Goal: Transaction & Acquisition: Purchase product/service

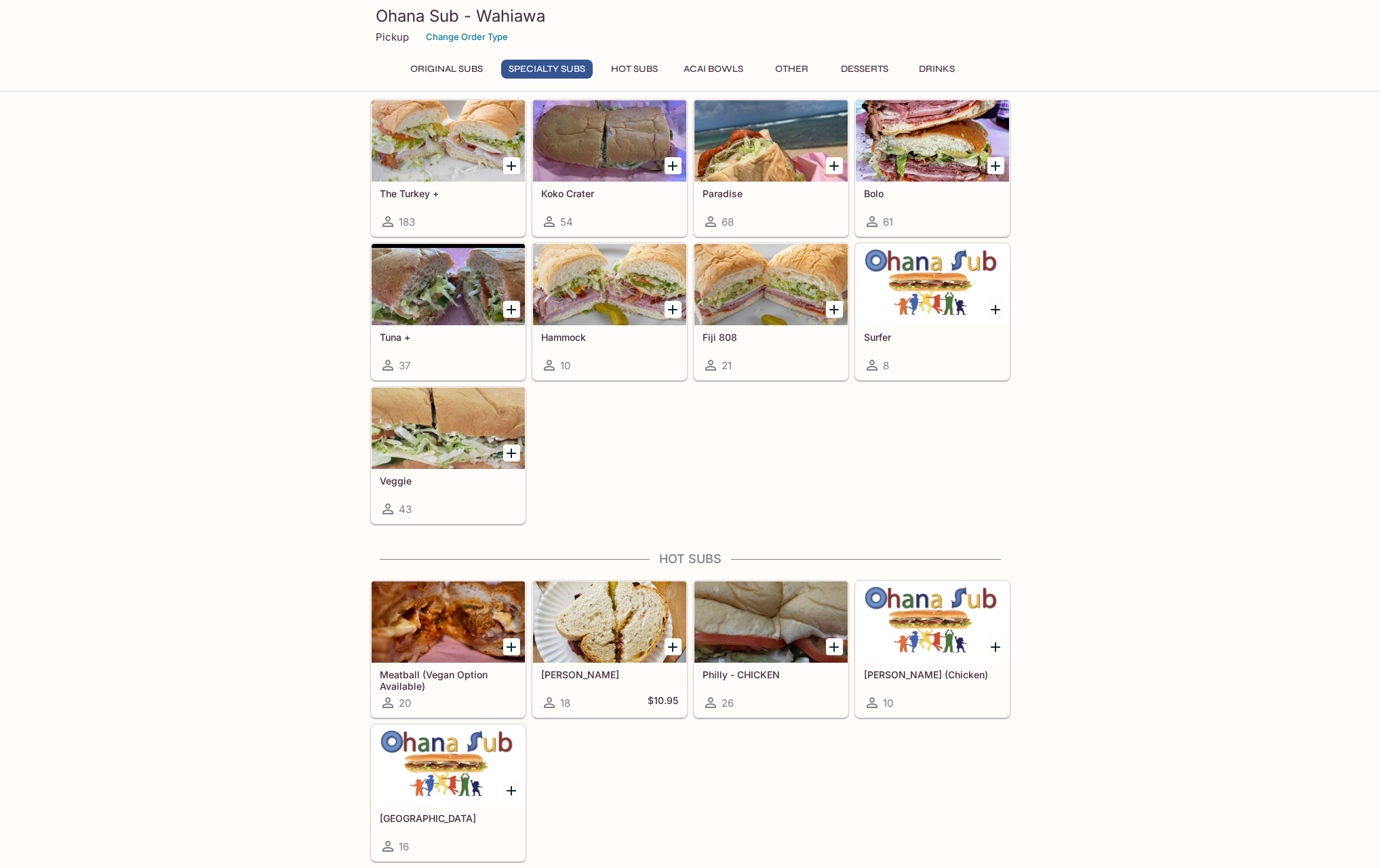
scroll to position [881, 0]
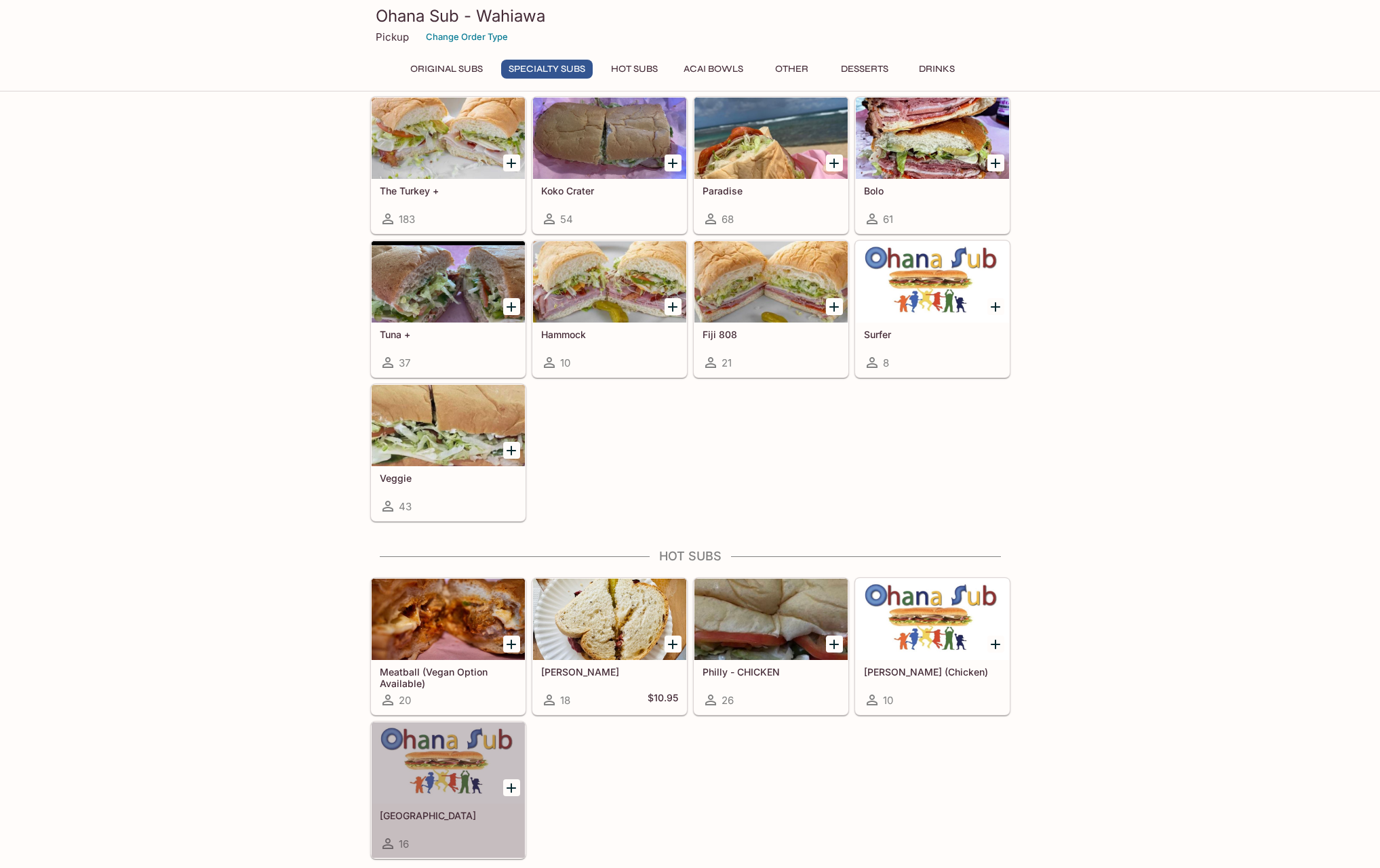
click at [458, 766] on div at bounding box center [448, 763] width 153 height 81
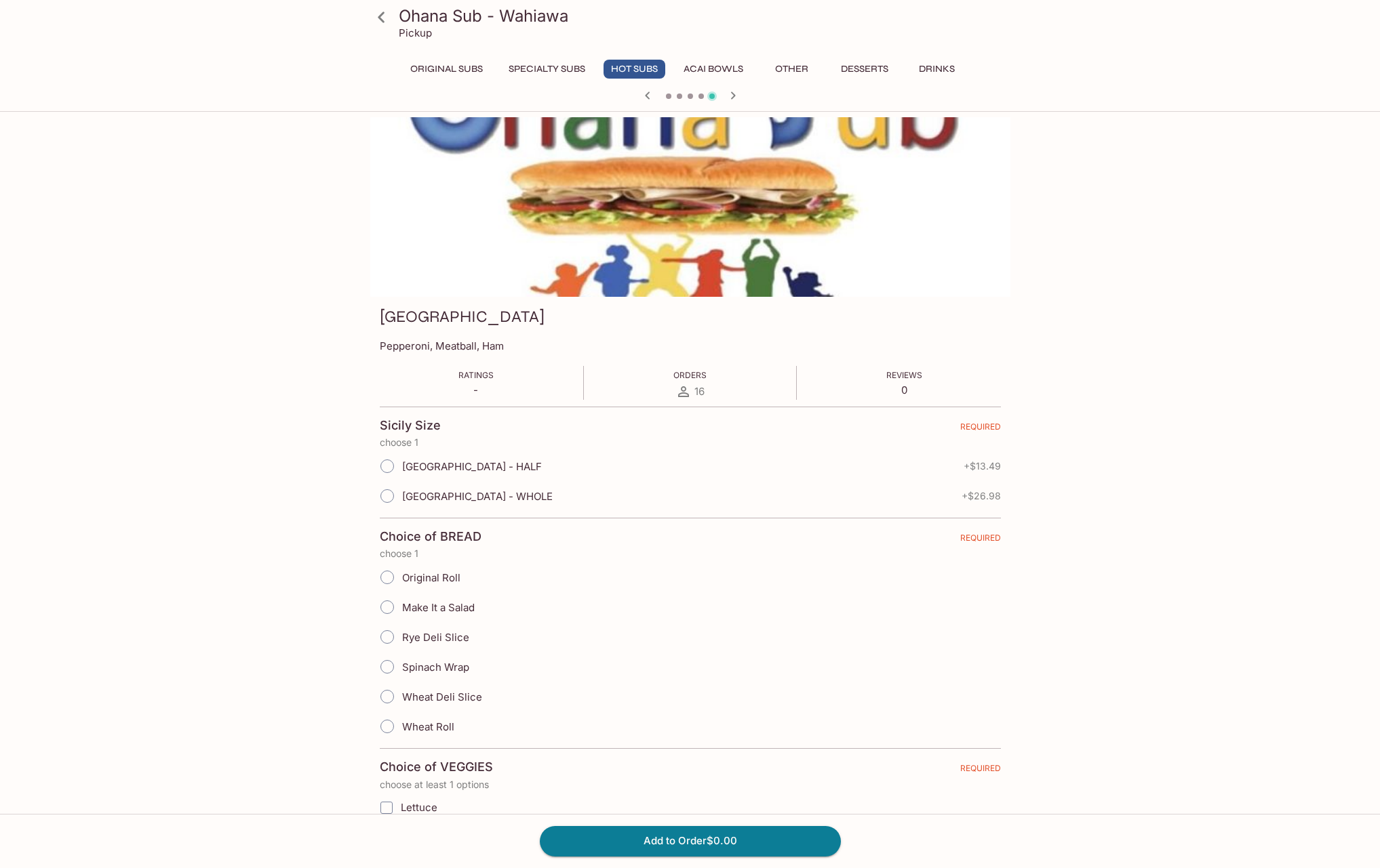
click at [388, 471] on input "[GEOGRAPHIC_DATA] - HALF" at bounding box center [387, 466] width 28 height 28
radio input "true"
click at [387, 578] on input "Original Roll" at bounding box center [387, 577] width 28 height 28
radio input "true"
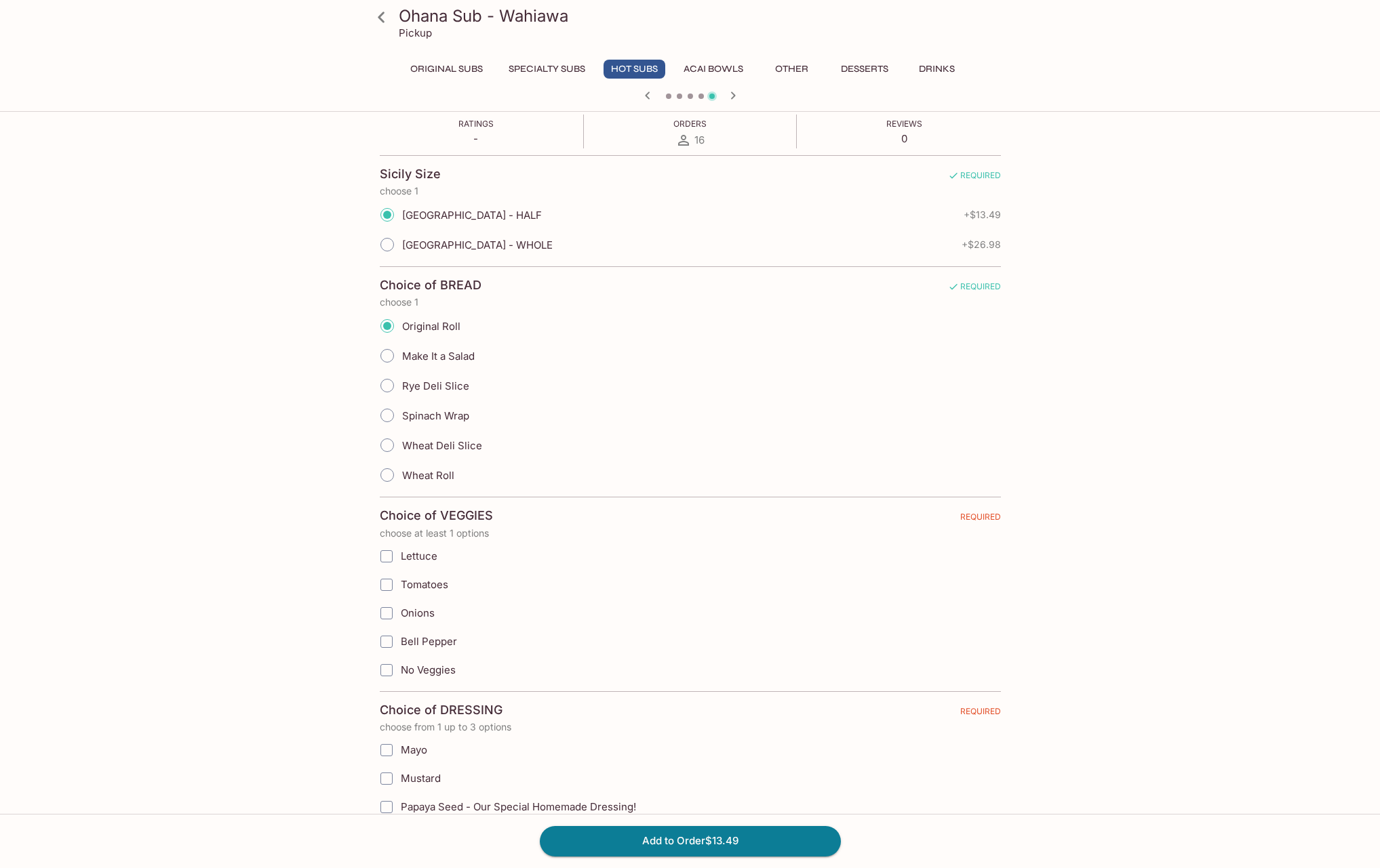
scroll to position [271, 0]
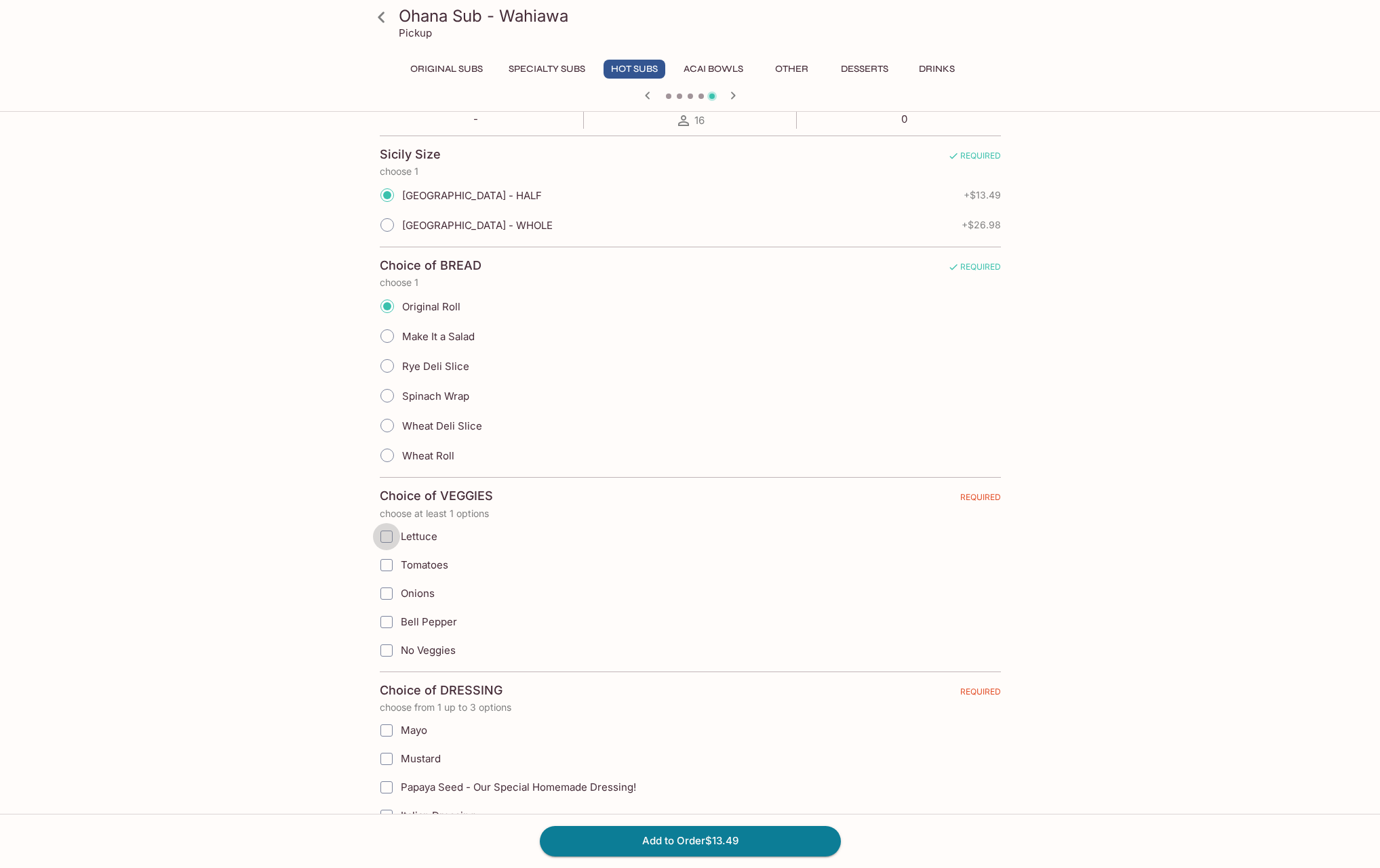
click at [386, 536] on input "Lettuce" at bounding box center [386, 536] width 27 height 27
checkbox input "true"
click at [385, 593] on input "Onions" at bounding box center [386, 594] width 27 height 27
checkbox input "true"
click at [385, 622] on input "Bell Pepper" at bounding box center [386, 622] width 27 height 27
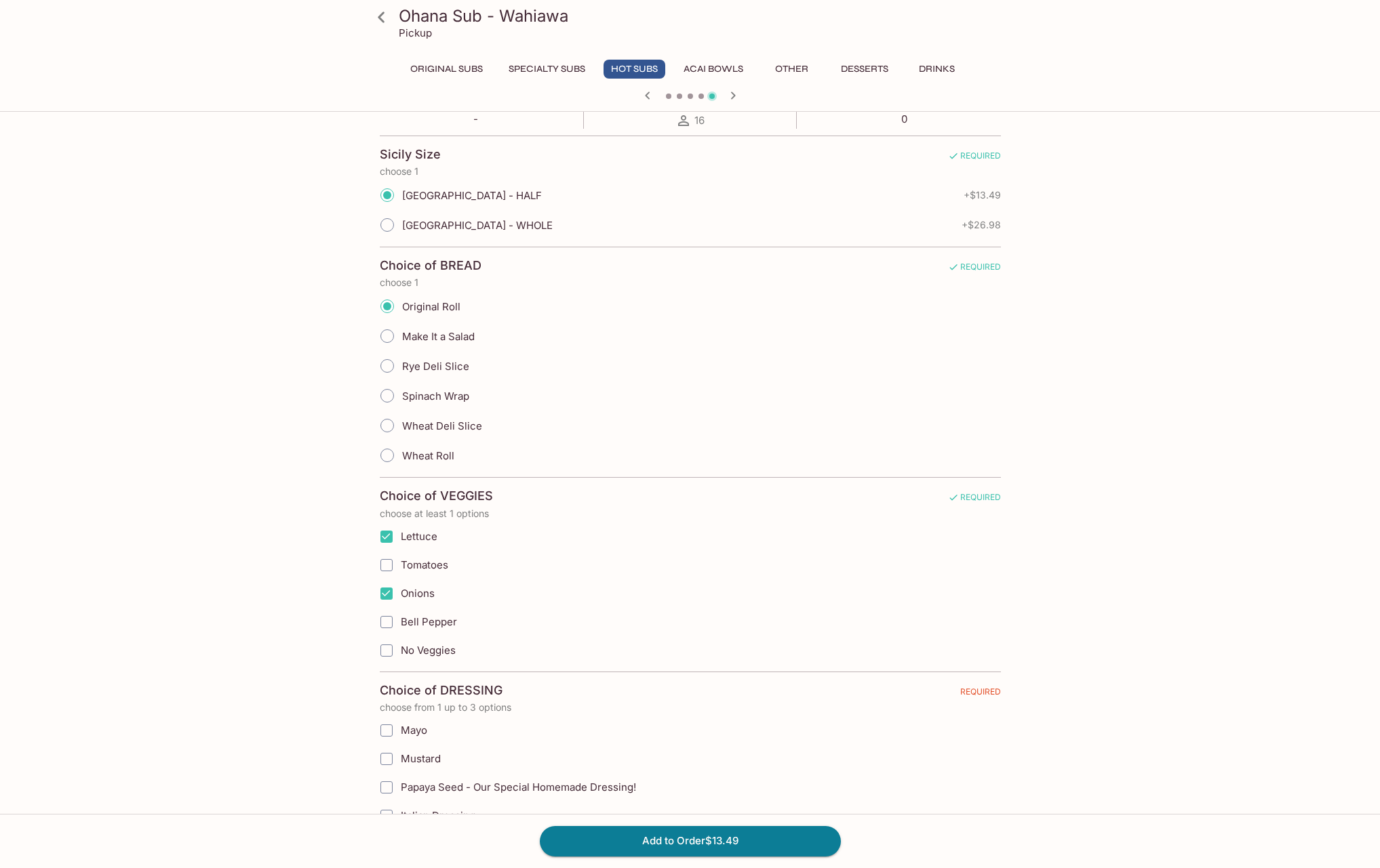
checkbox input "true"
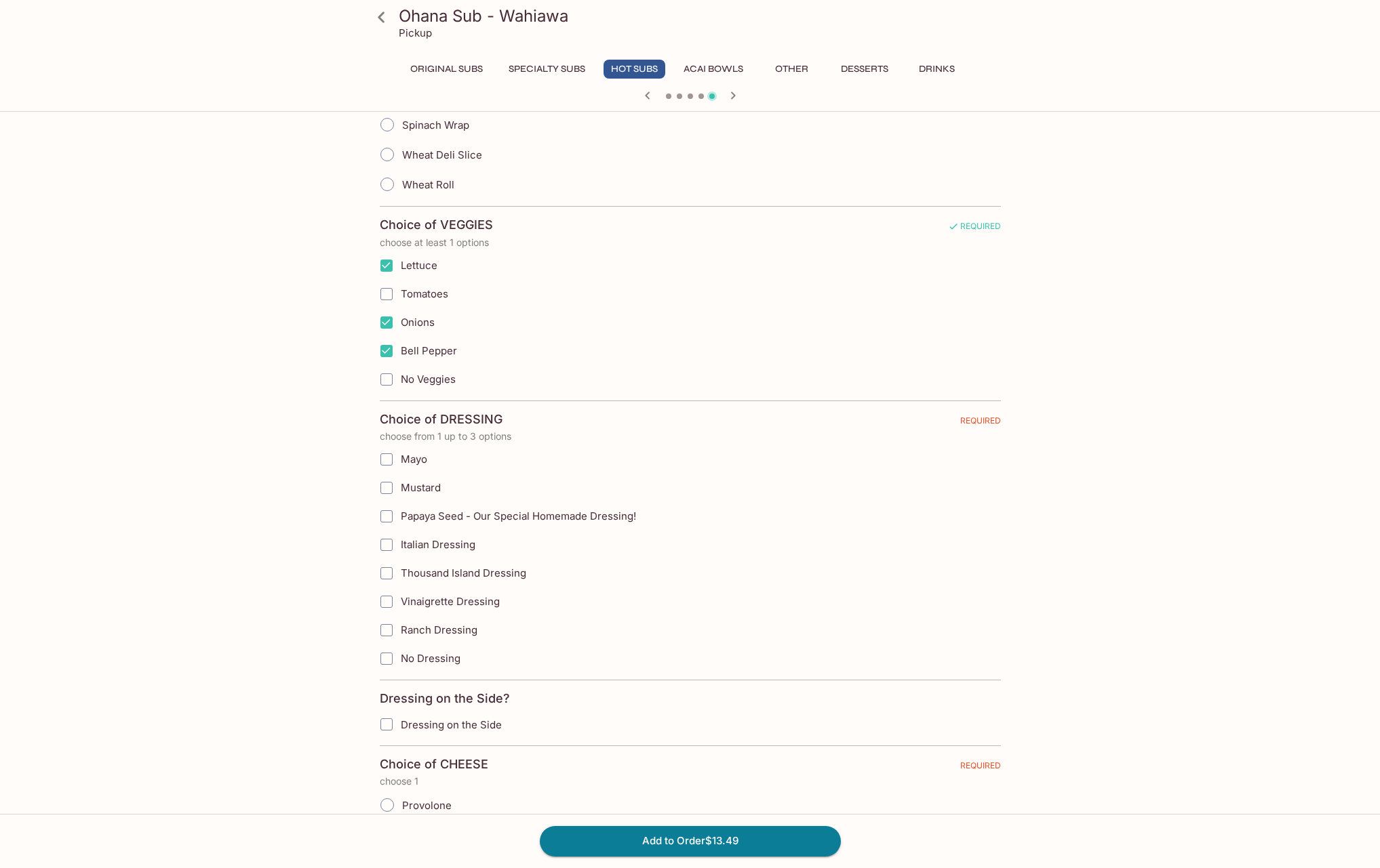
click at [415, 659] on span "No Dressing" at bounding box center [430, 658] width 59 height 13
click at [400, 659] on input "No Dressing" at bounding box center [386, 658] width 27 height 27
checkbox input "true"
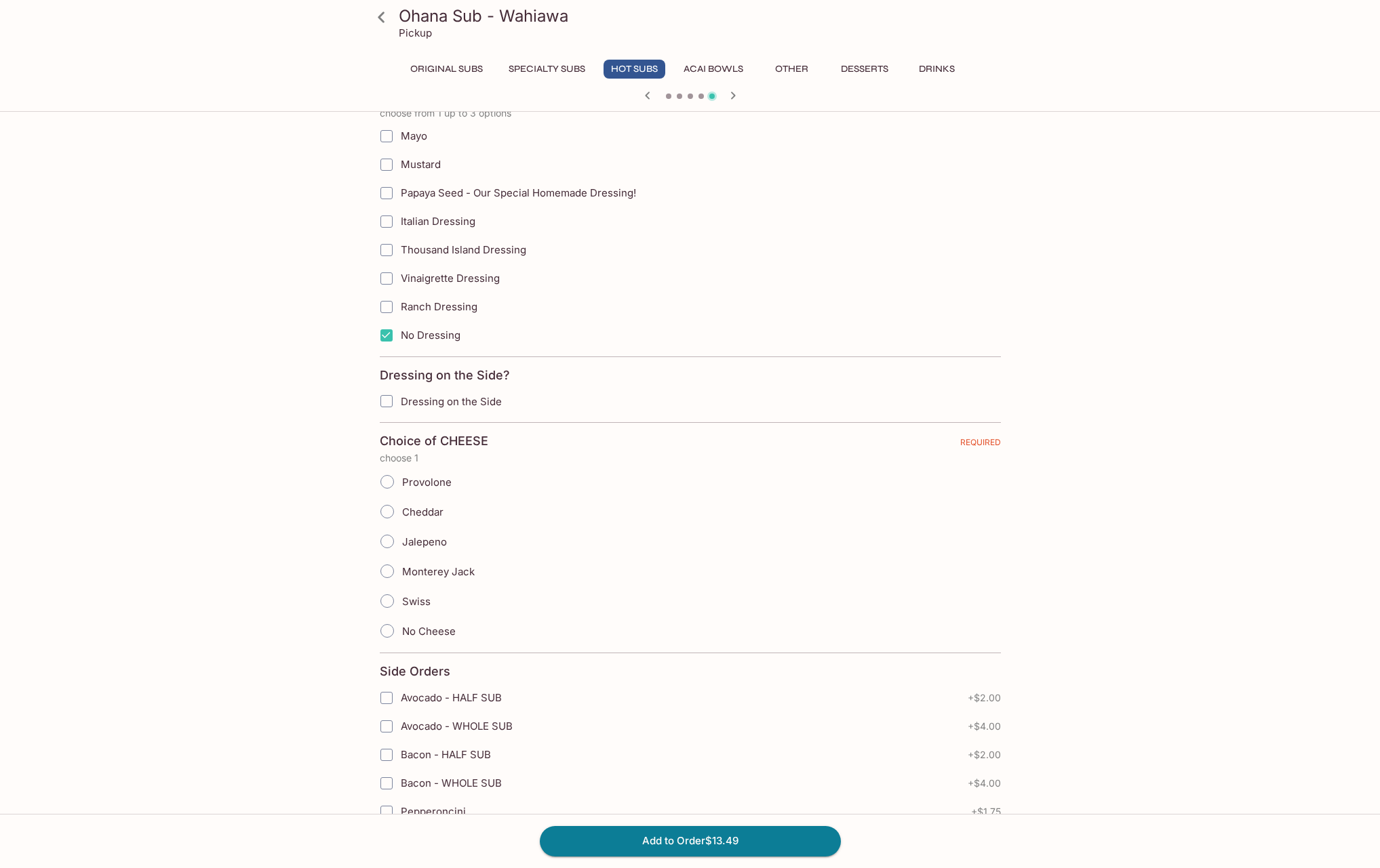
scroll to position [949, 0]
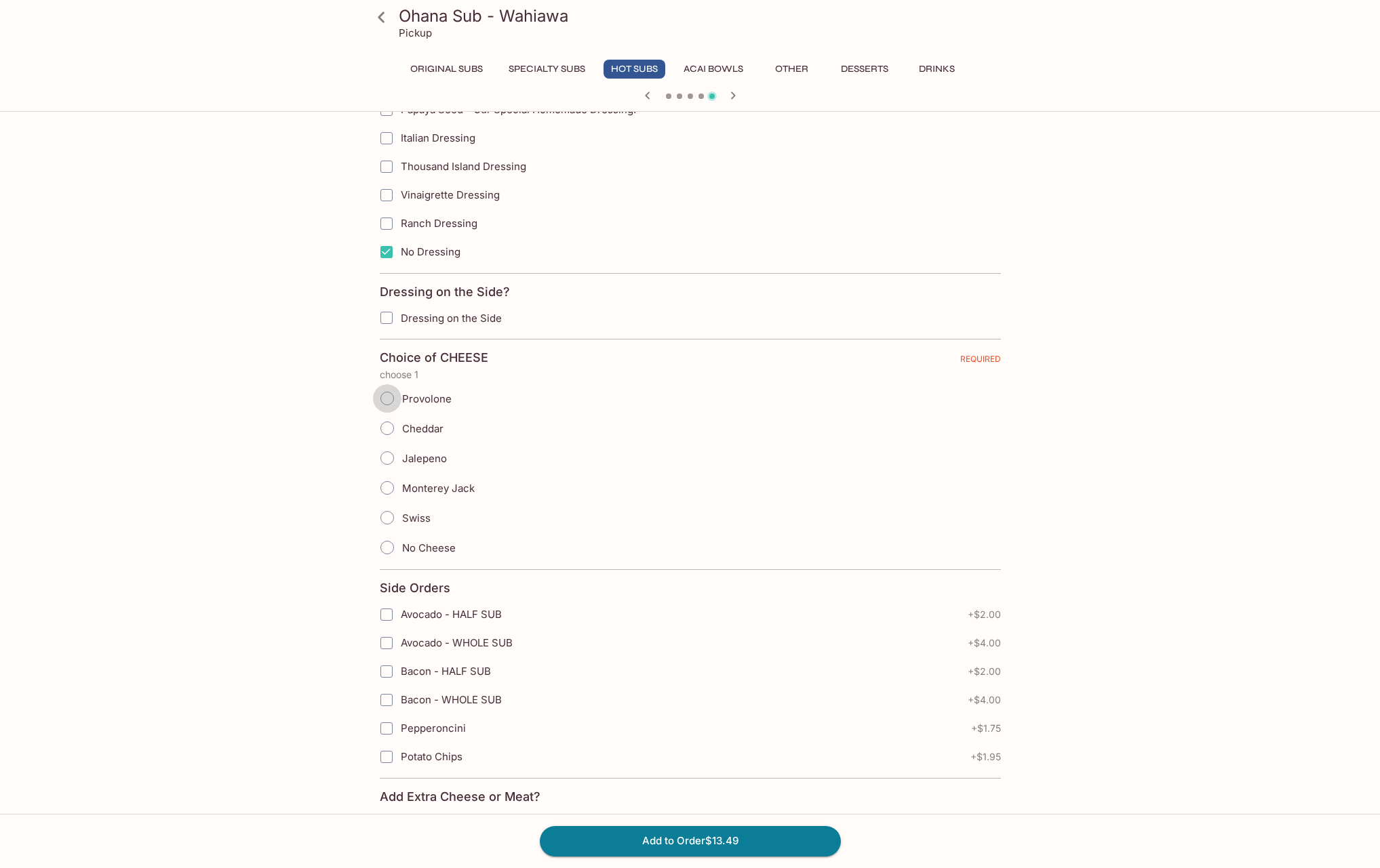
click at [385, 402] on input "Provolone" at bounding box center [387, 398] width 28 height 28
radio input "true"
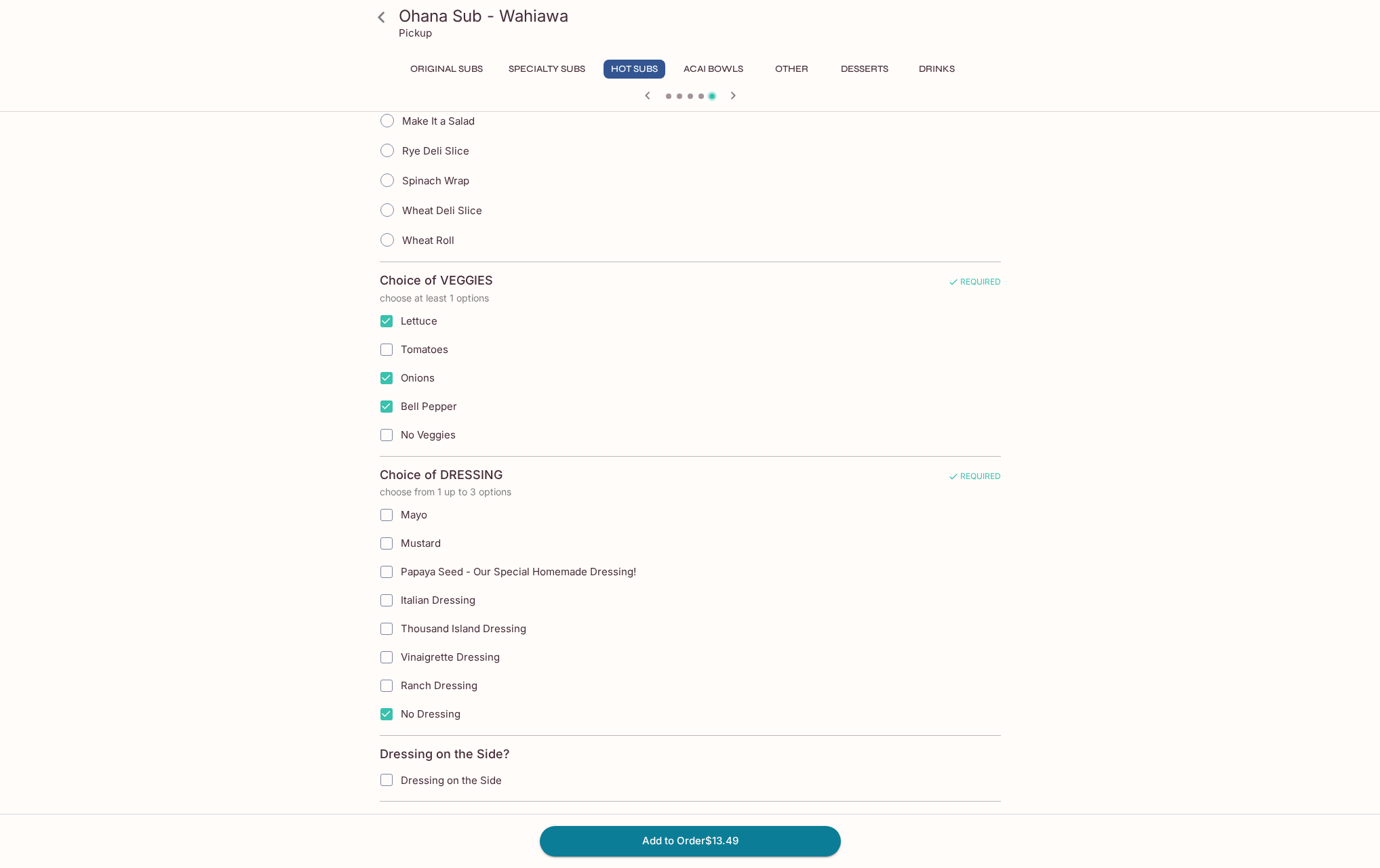
scroll to position [745, 0]
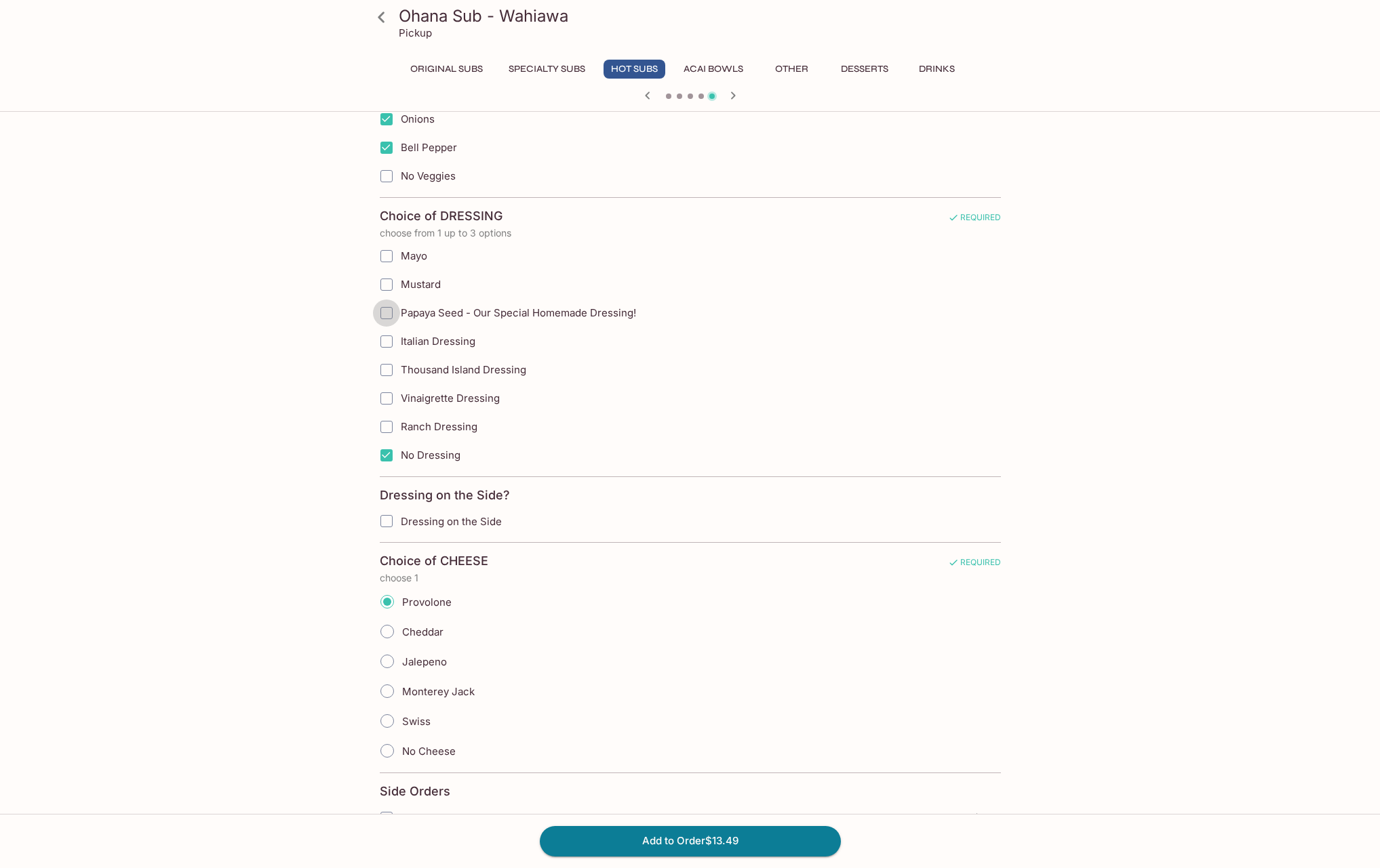
click at [384, 313] on input "Papaya Seed - Our Special Homemade Dressing!" at bounding box center [386, 313] width 27 height 27
checkbox input "true"
click at [385, 455] on input "No Dressing" at bounding box center [386, 455] width 27 height 27
checkbox input "false"
click at [390, 522] on input "Dressing on the Side" at bounding box center [386, 521] width 27 height 27
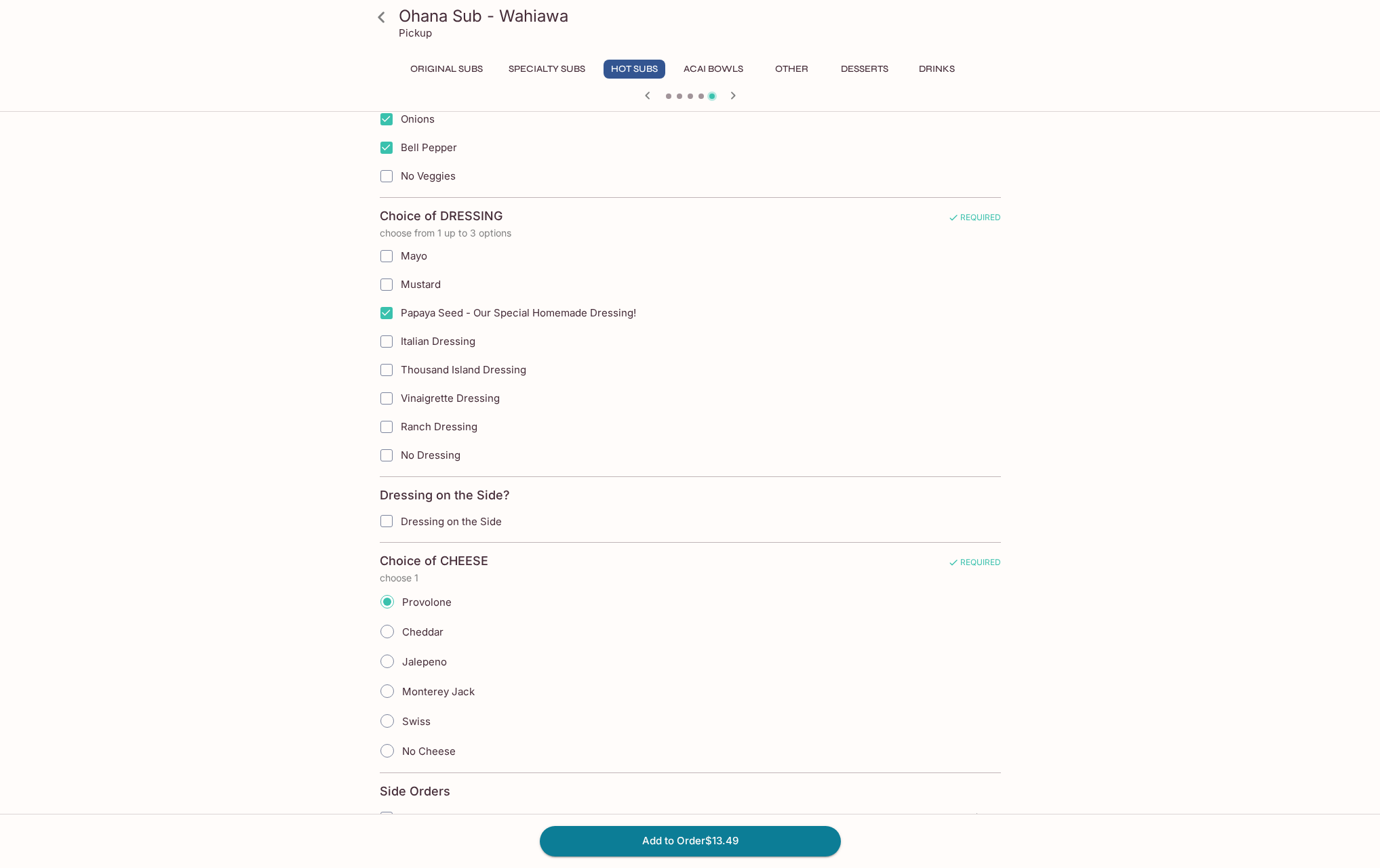
checkbox input "true"
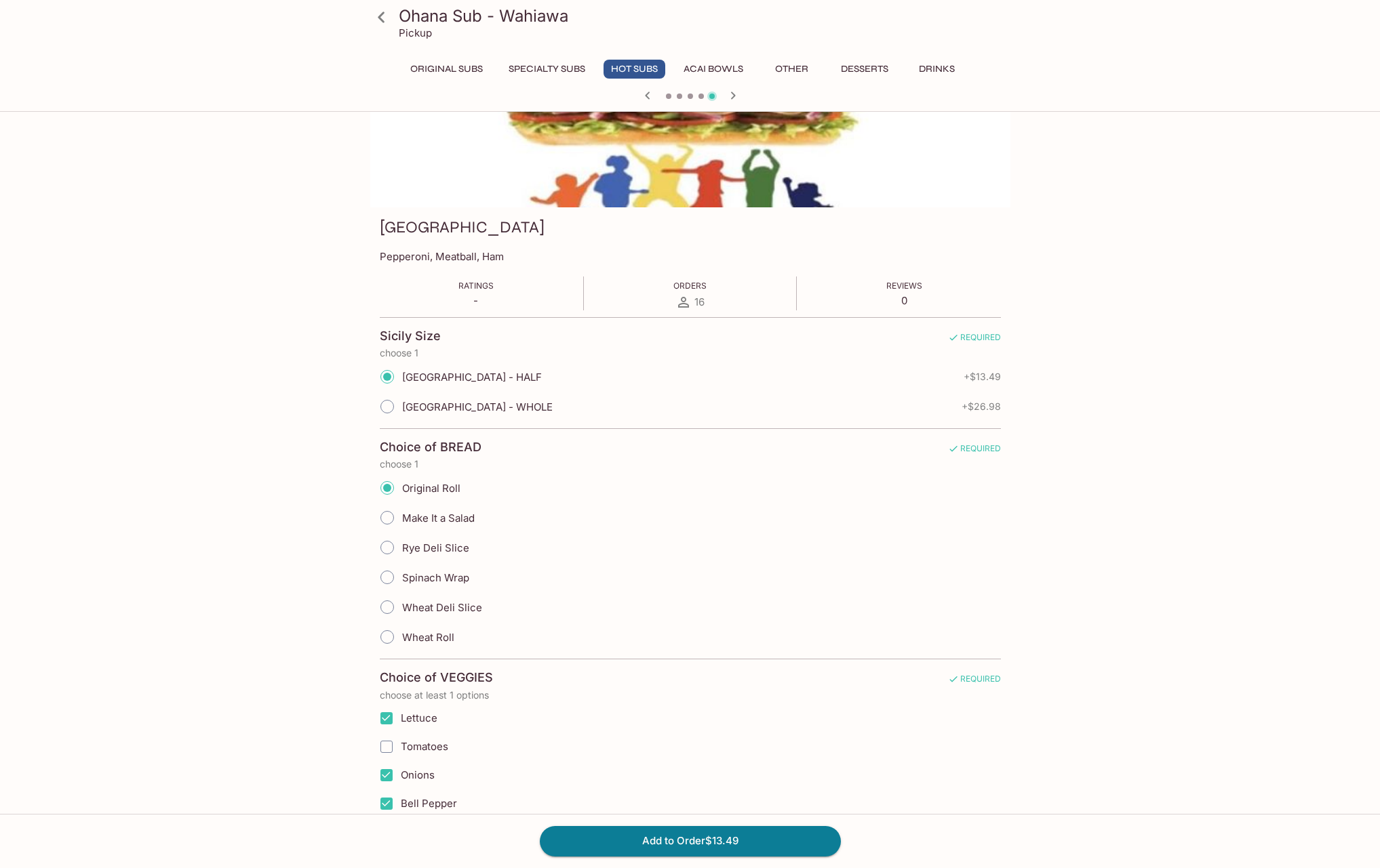
scroll to position [0, 0]
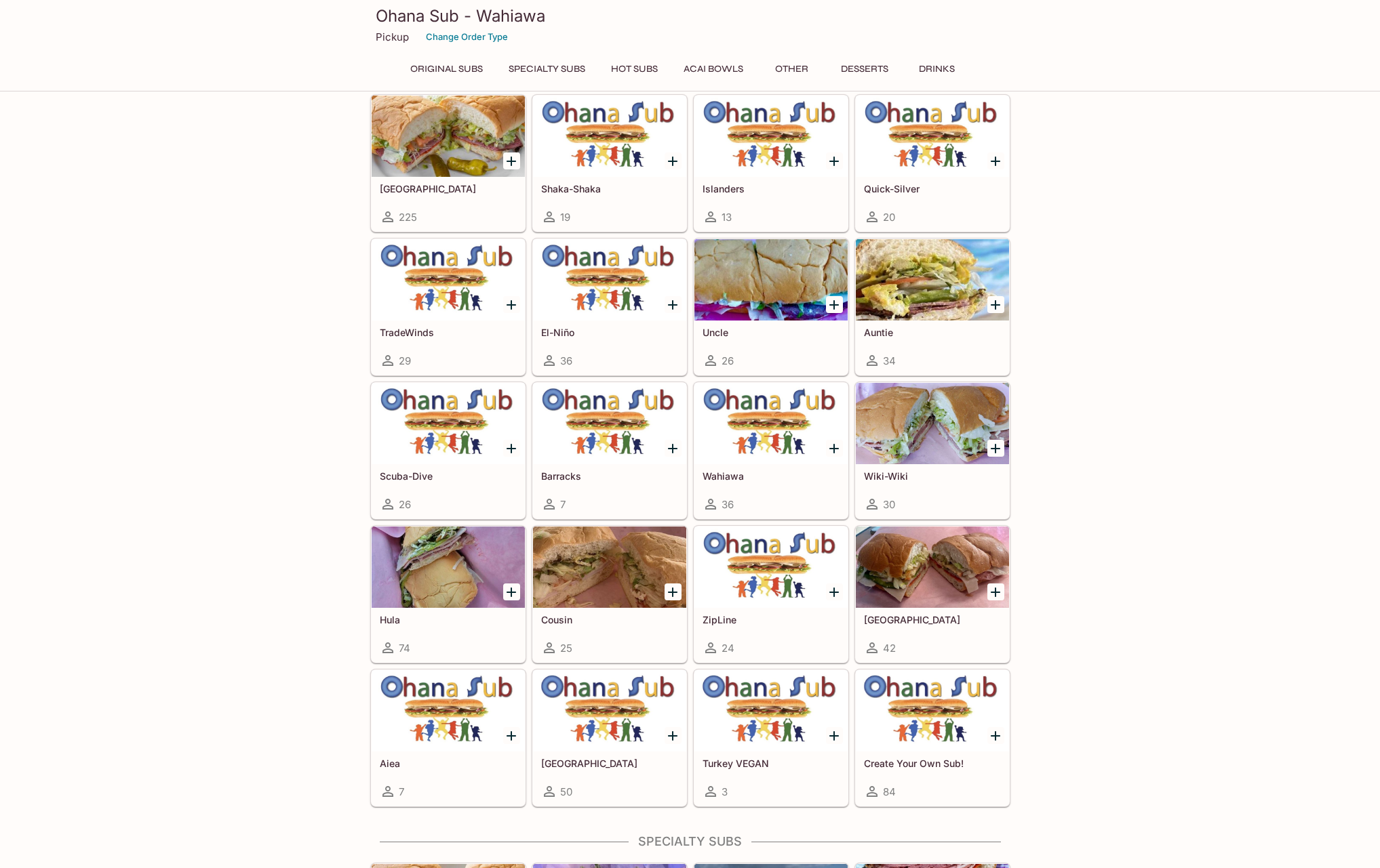
scroll to position [109, 0]
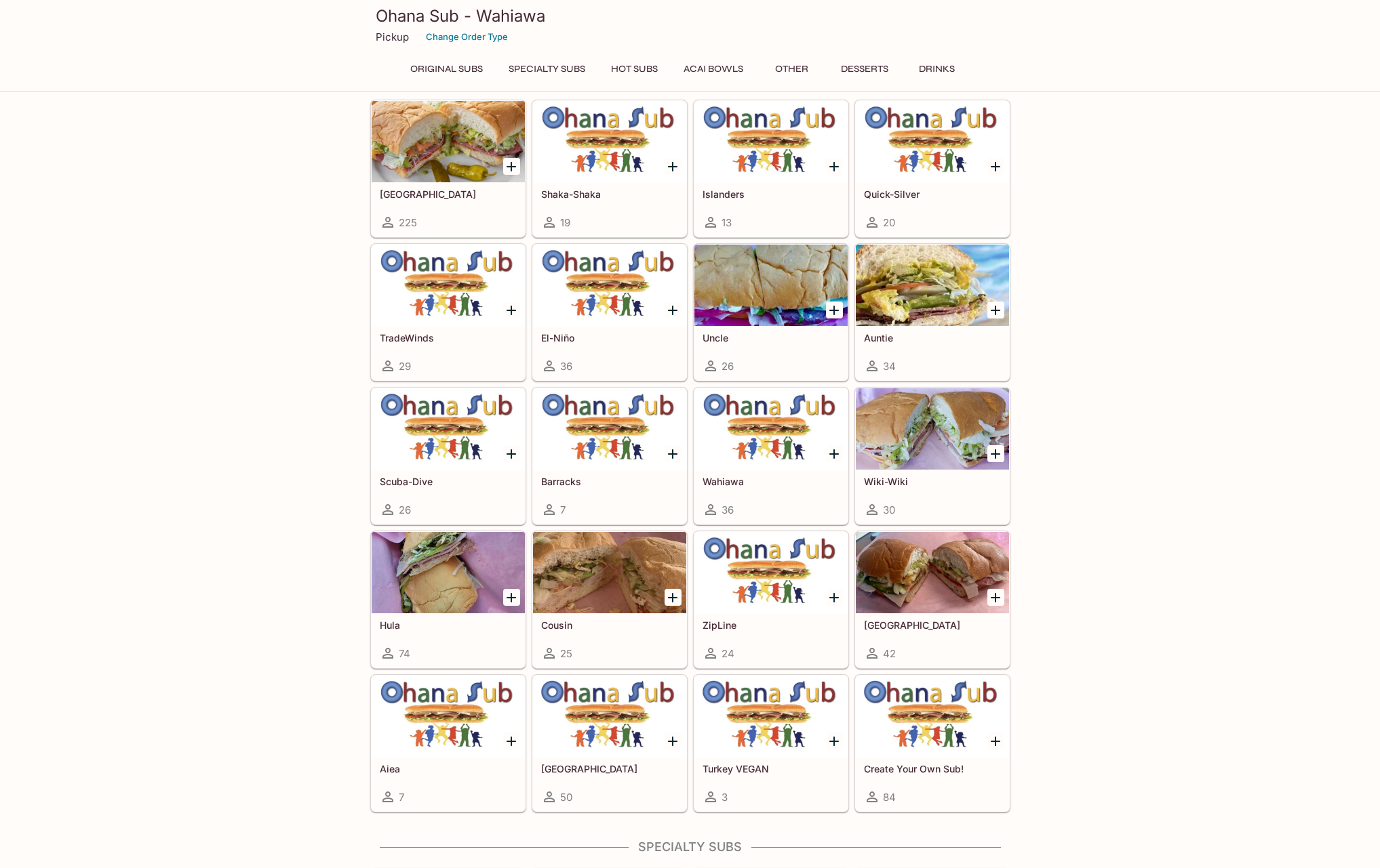
click at [737, 478] on h5 "Wahiawa" at bounding box center [771, 482] width 137 height 12
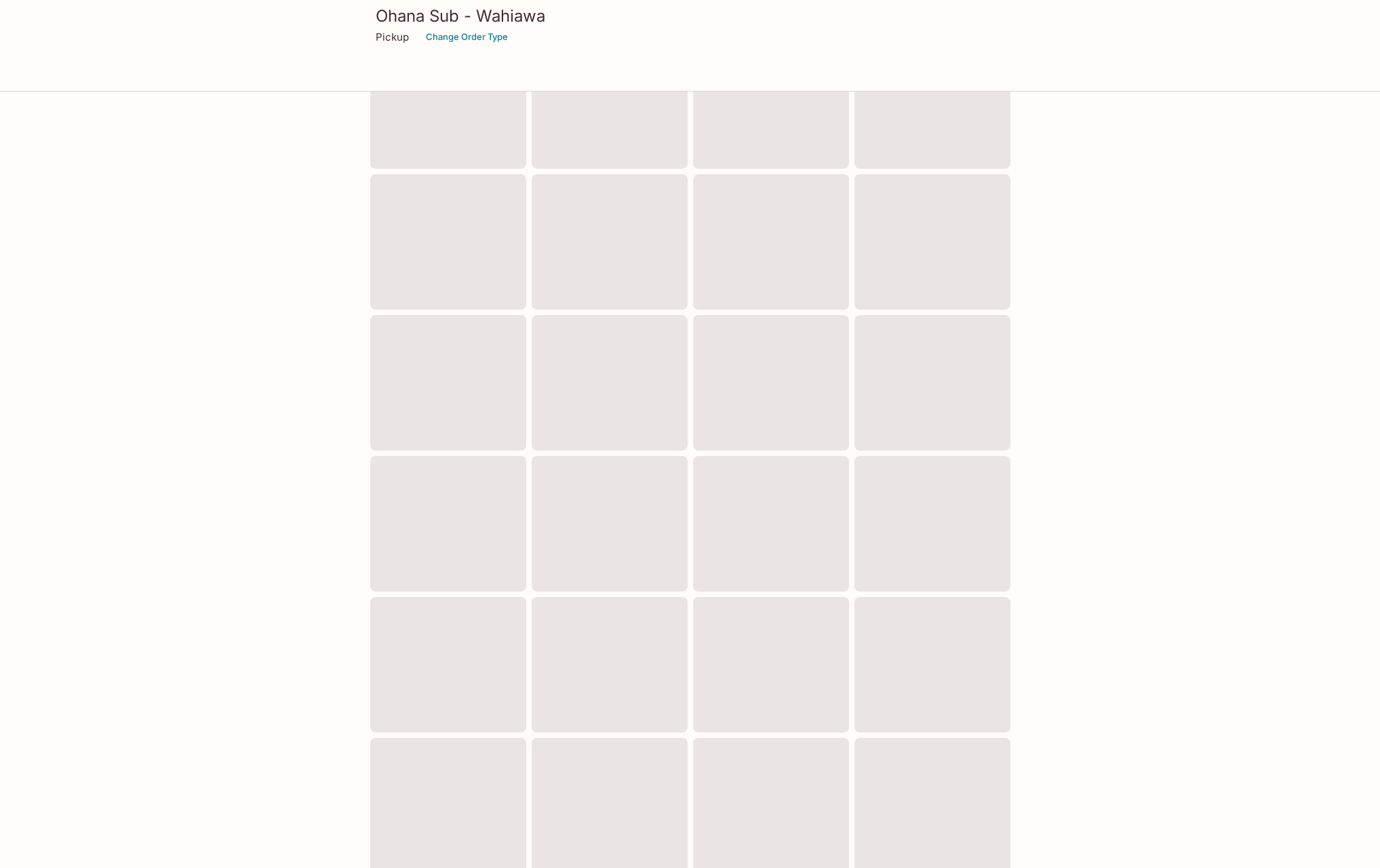
scroll to position [104, 0]
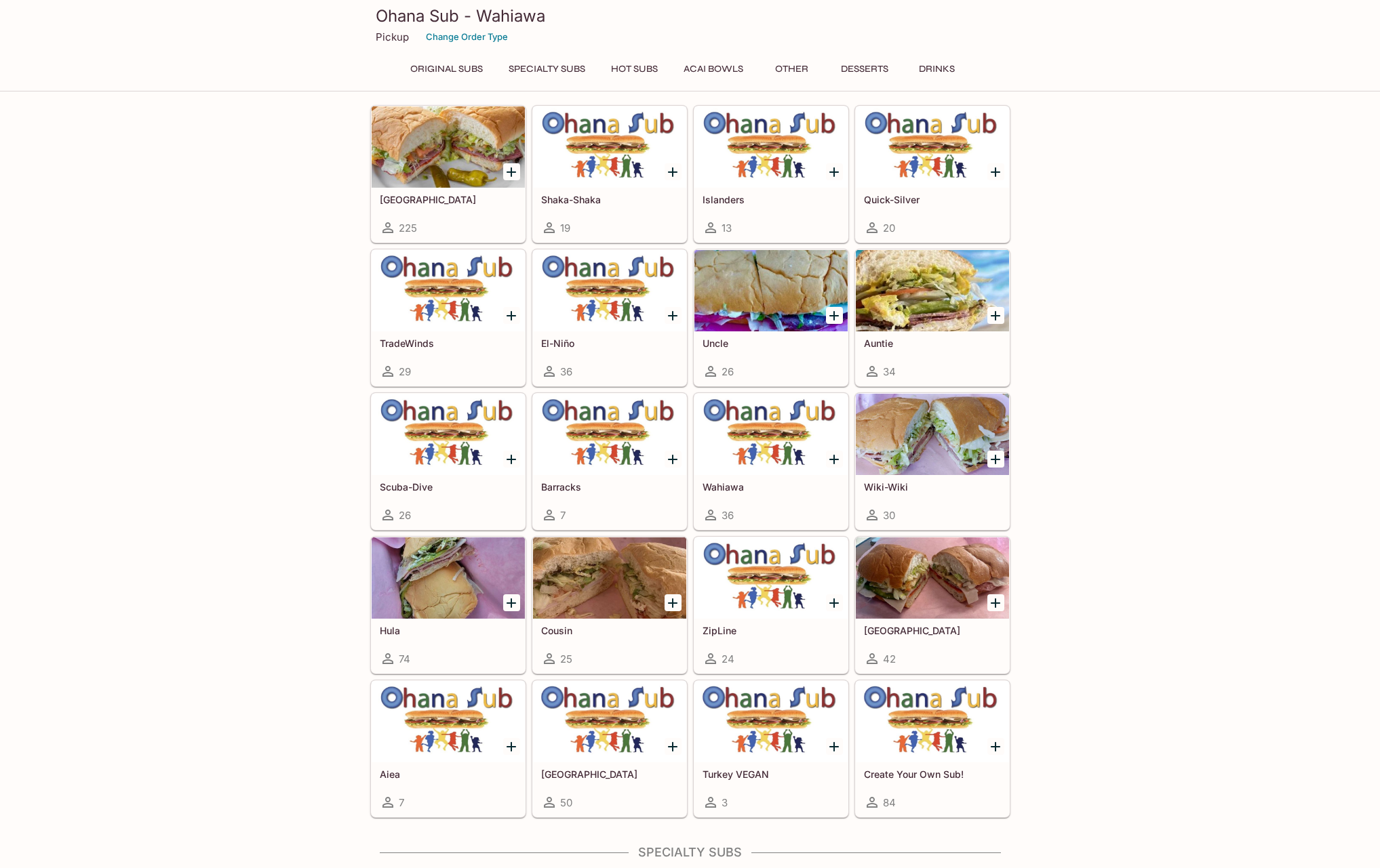
click at [753, 303] on div at bounding box center [771, 291] width 153 height 81
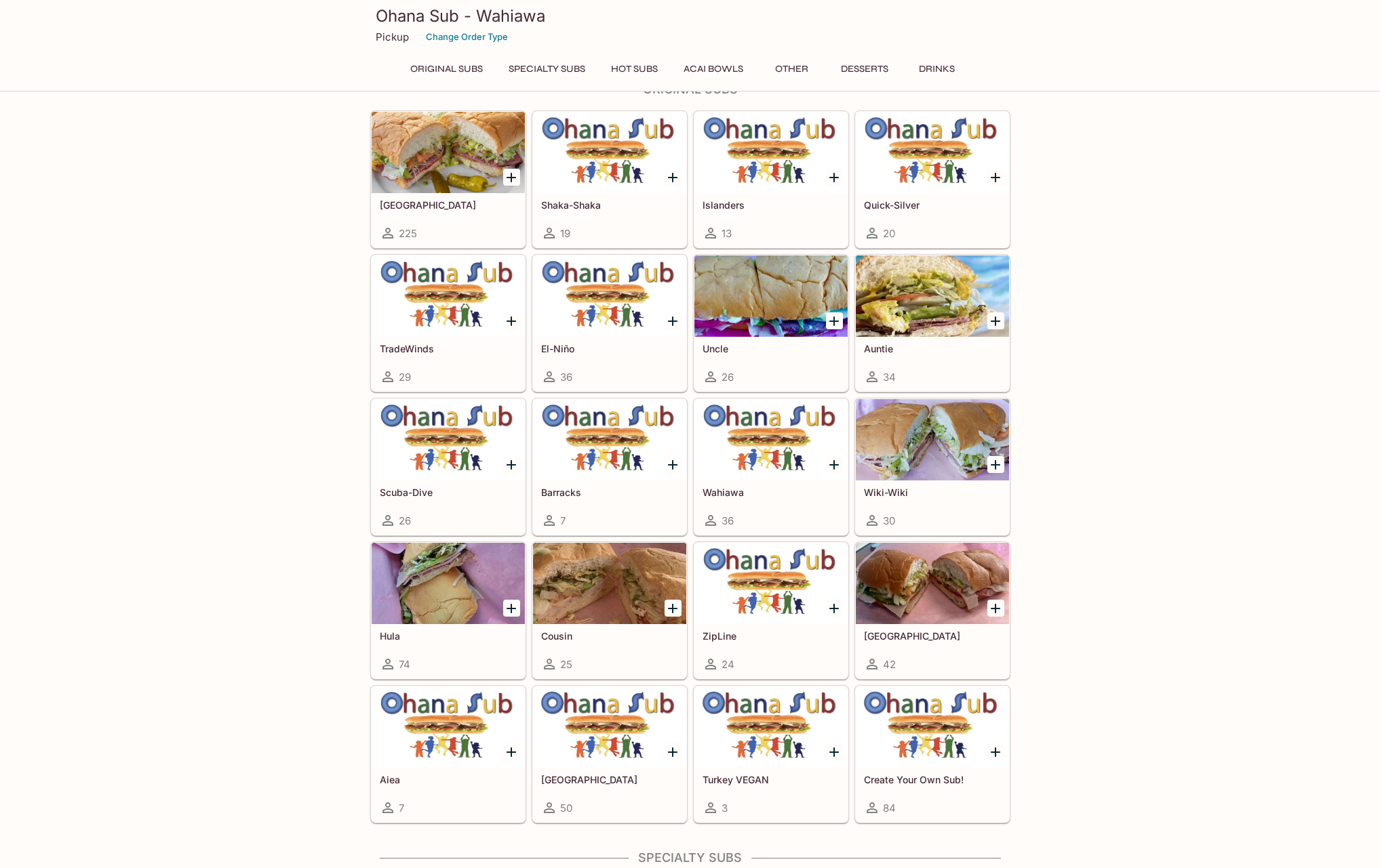
click at [735, 202] on h5 "Islanders" at bounding box center [771, 205] width 137 height 12
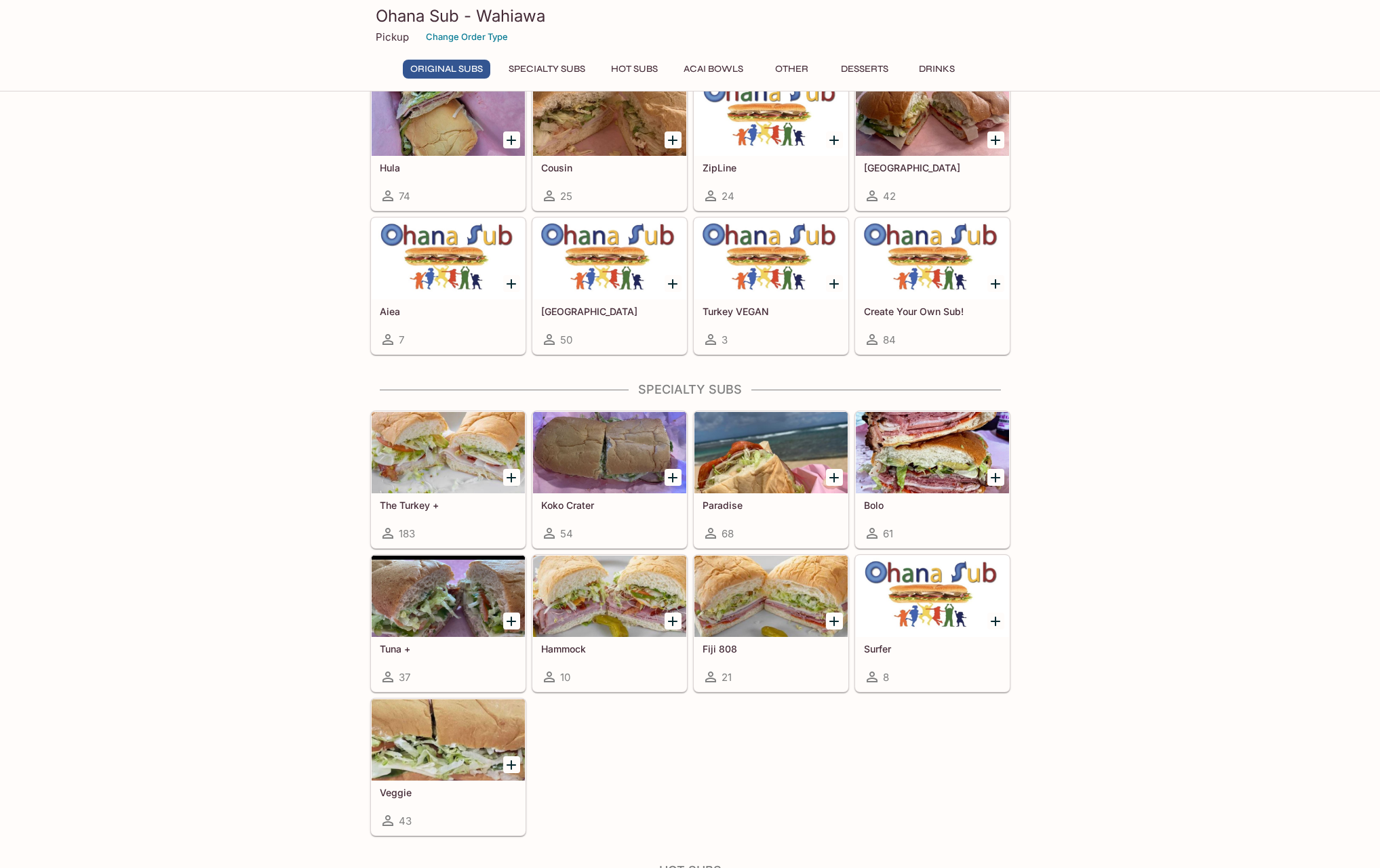
scroll to position [547, 0]
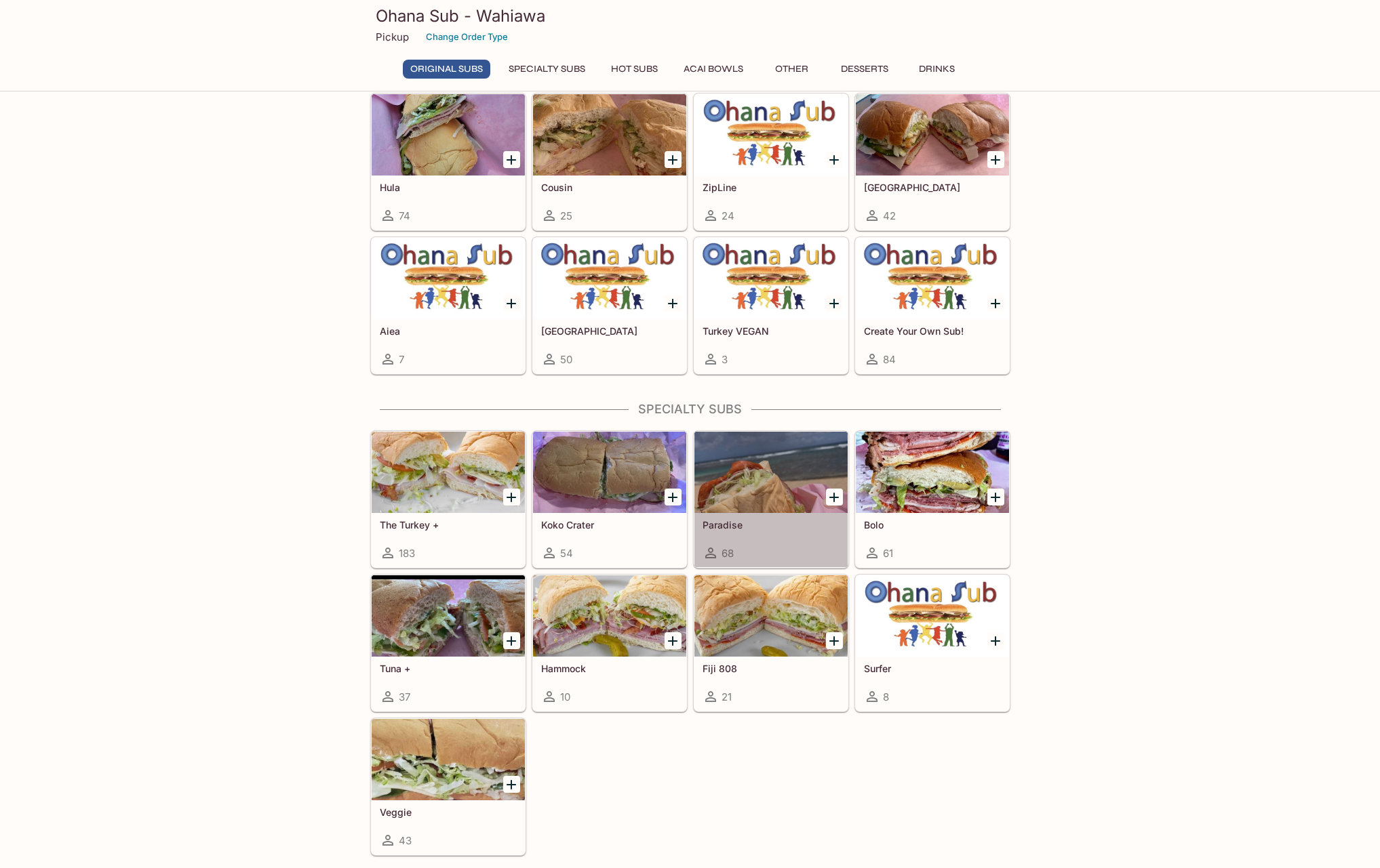
click at [764, 489] on div at bounding box center [771, 472] width 153 height 81
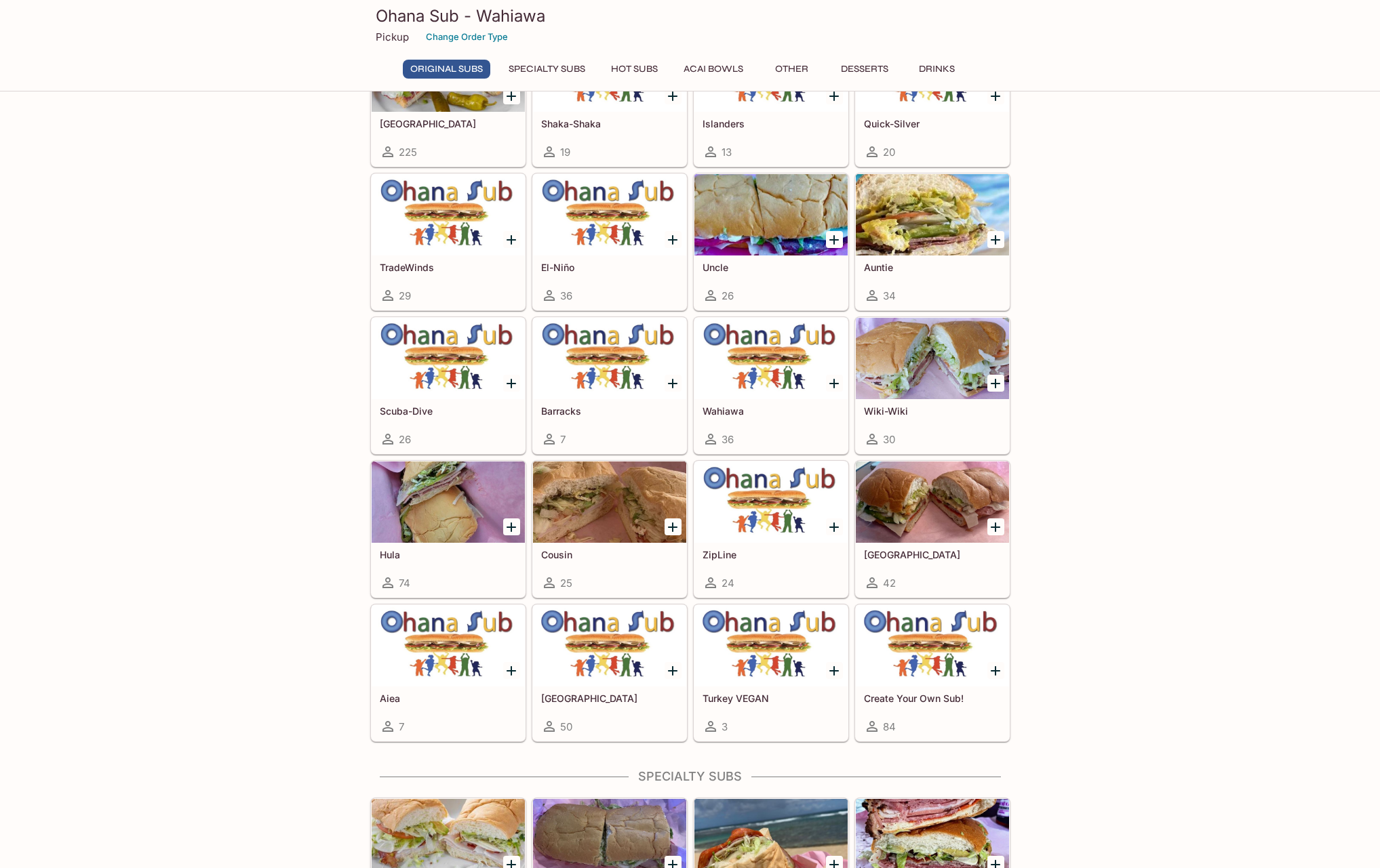
scroll to position [203, 0]
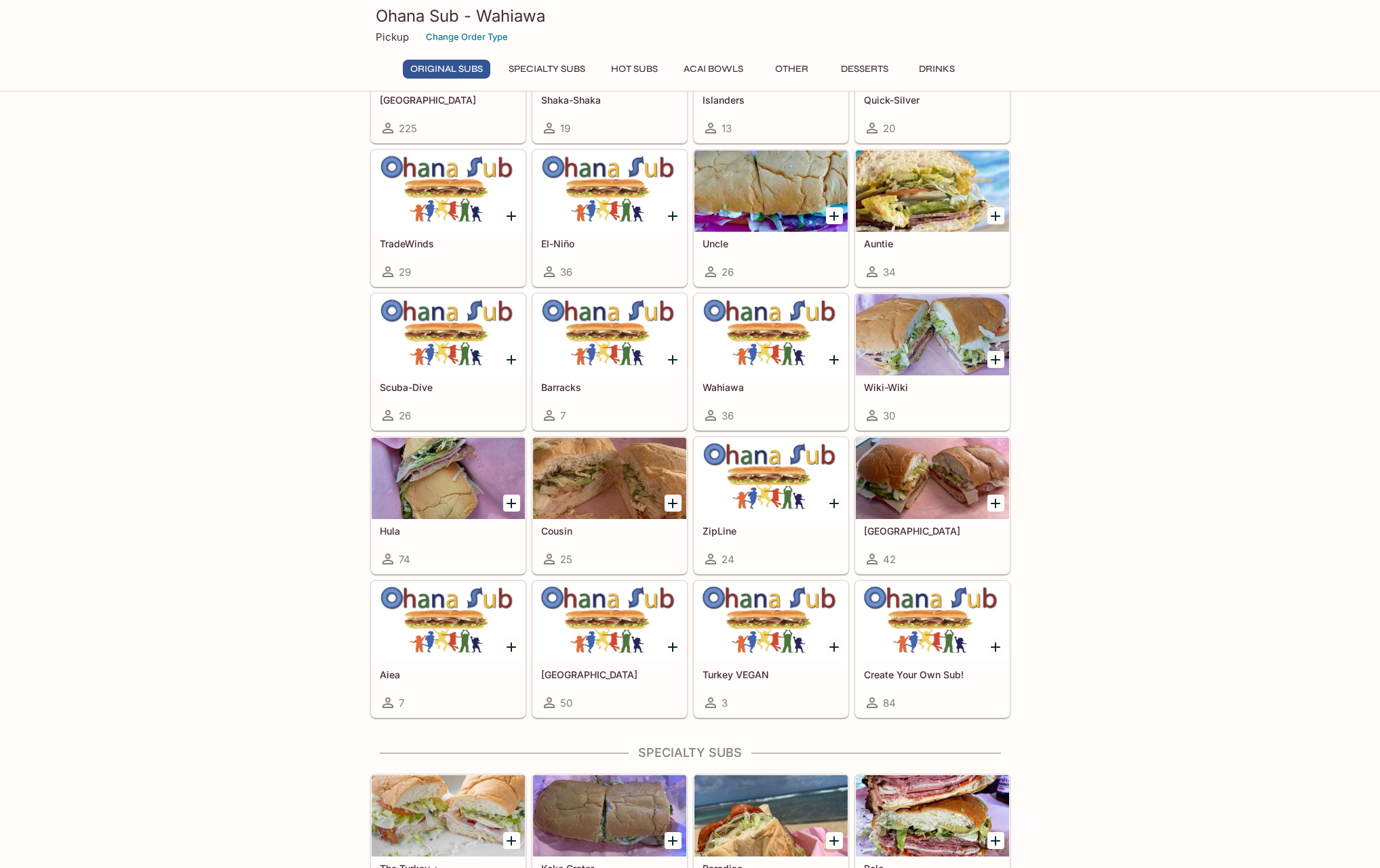
click at [946, 339] on div at bounding box center [933, 335] width 153 height 81
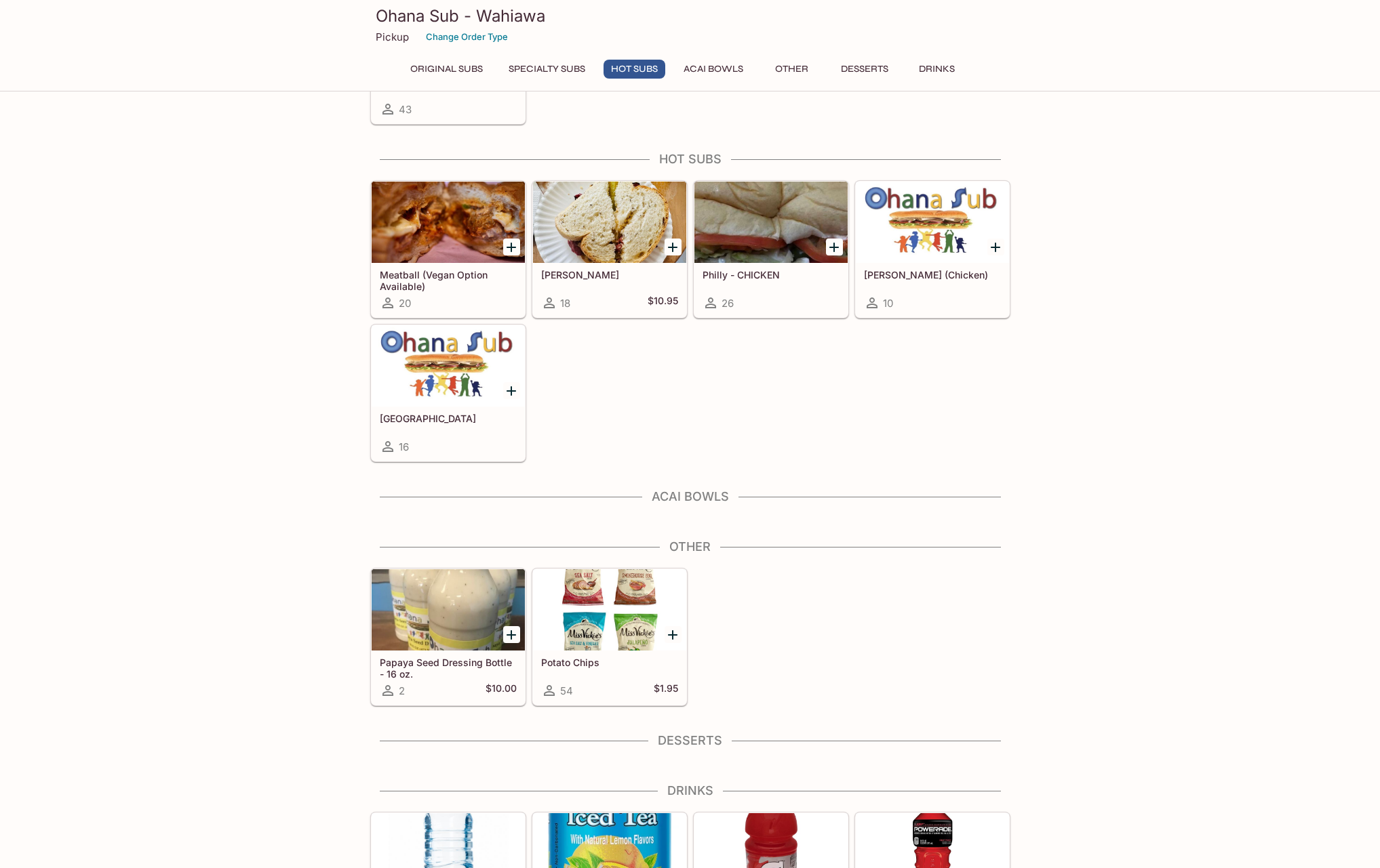
scroll to position [1361, 0]
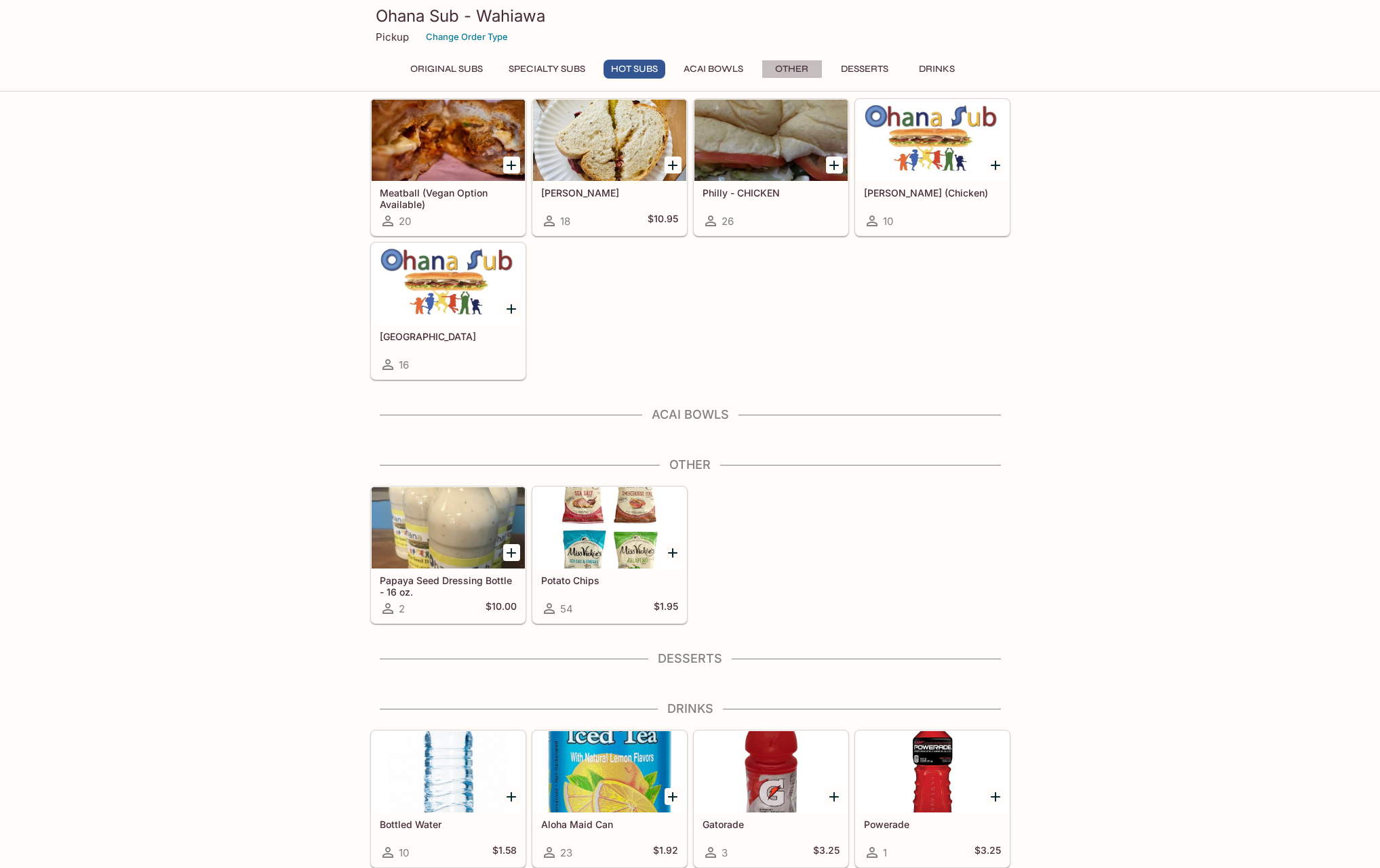
click at [788, 71] on button "Other" at bounding box center [792, 69] width 61 height 19
click at [703, 71] on button "Acai Bowls" at bounding box center [713, 69] width 74 height 19
click at [778, 68] on button "Other" at bounding box center [792, 69] width 61 height 19
